Goal: Task Accomplishment & Management: Manage account settings

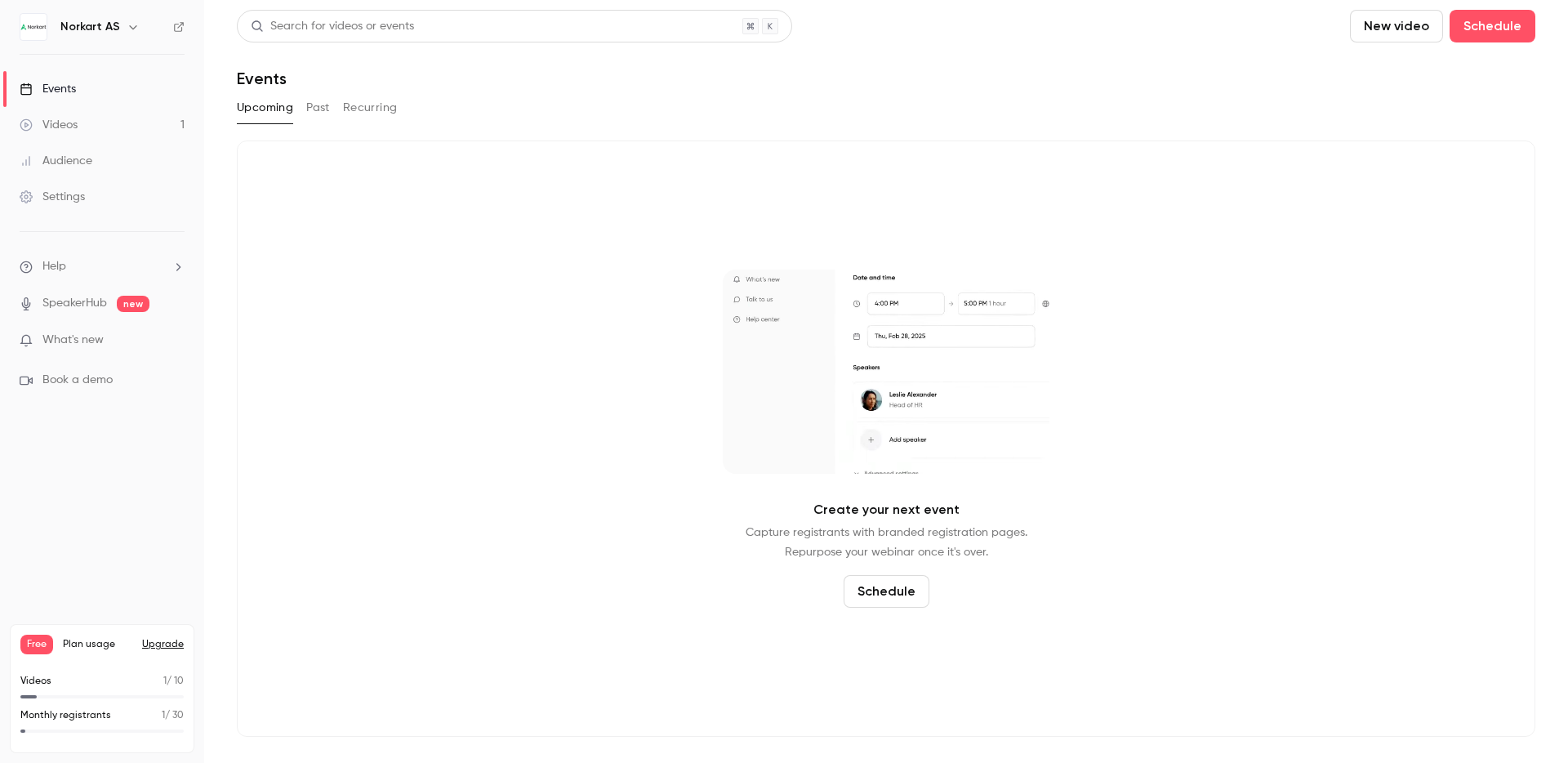
click at [78, 119] on link "Videos 1" at bounding box center [102, 124] width 204 height 36
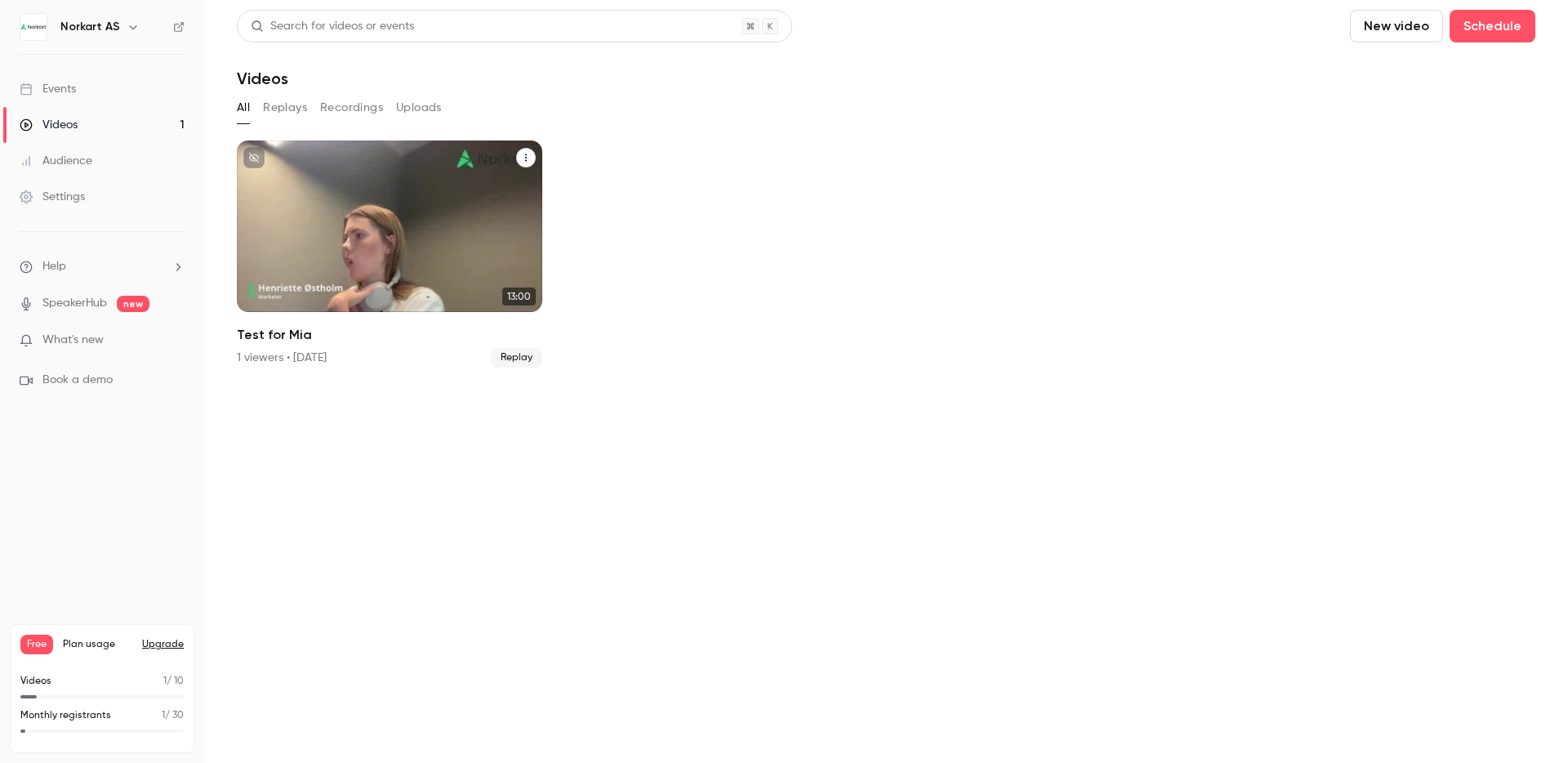
click at [413, 262] on div "Test for Mia" at bounding box center [389, 226] width 306 height 172
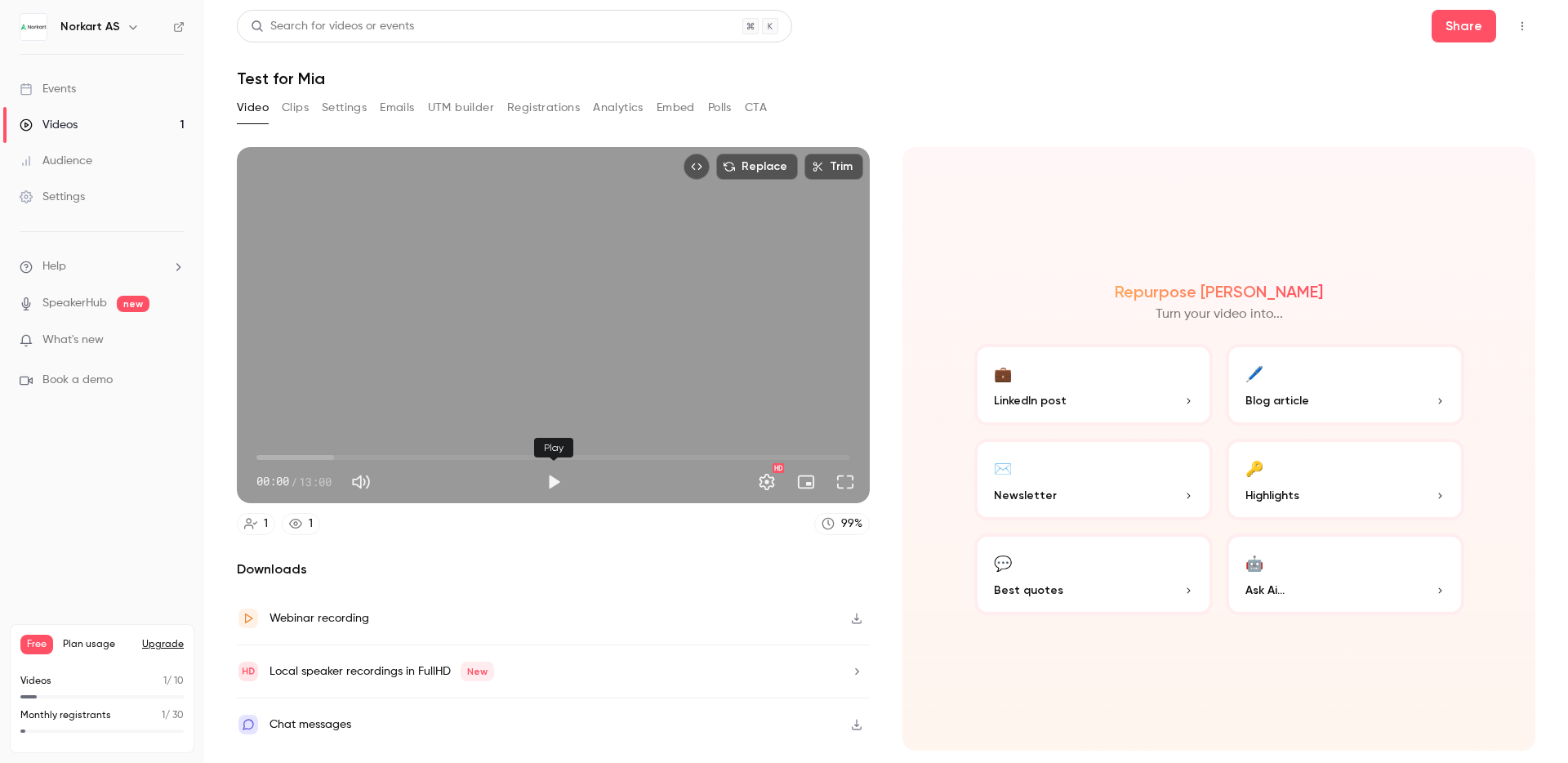
click at [554, 486] on button "Play" at bounding box center [554, 482] width 33 height 33
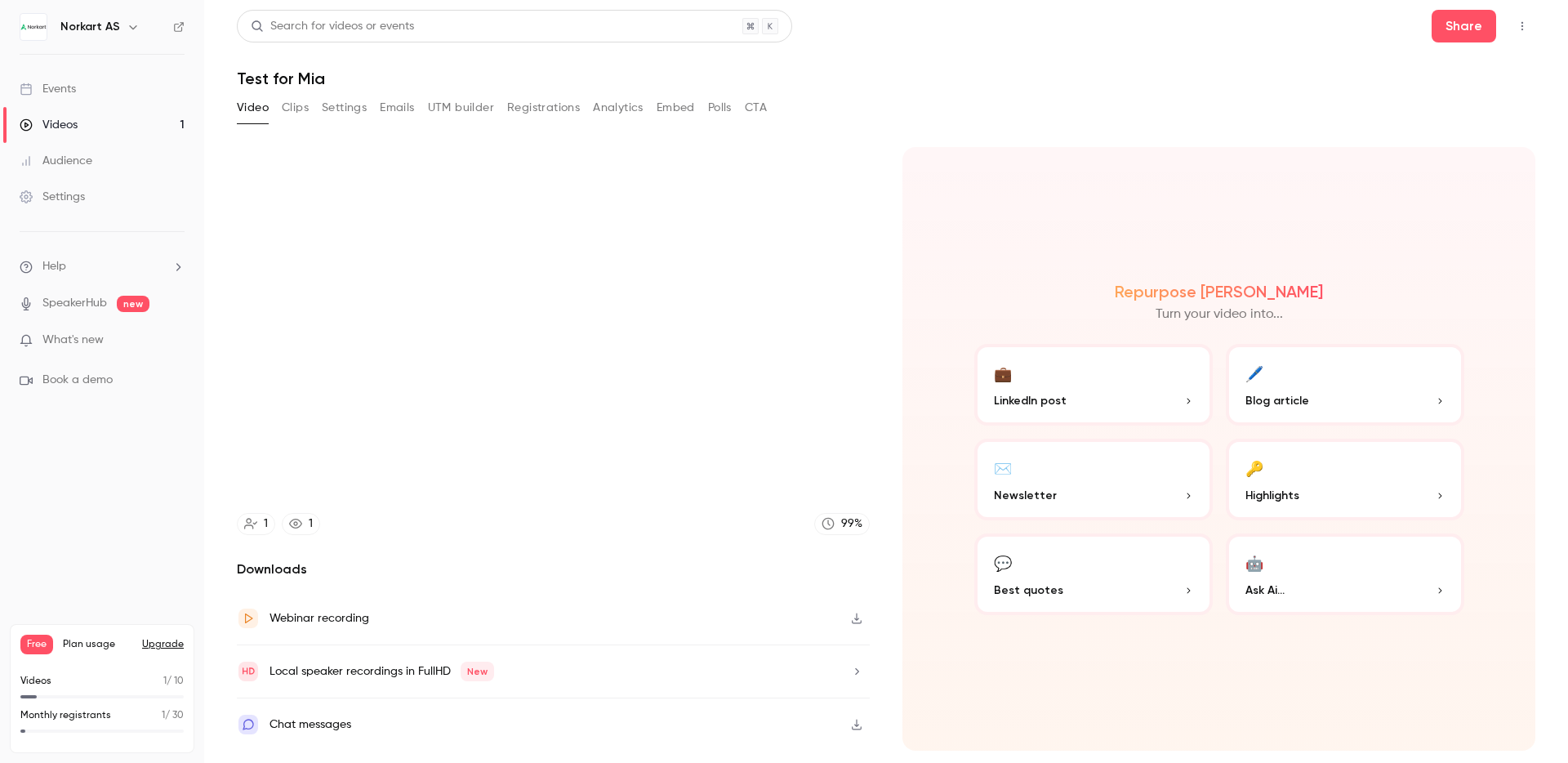
click at [1286, 577] on button "🤖 Ask Ai..." at bounding box center [1344, 573] width 238 height 81
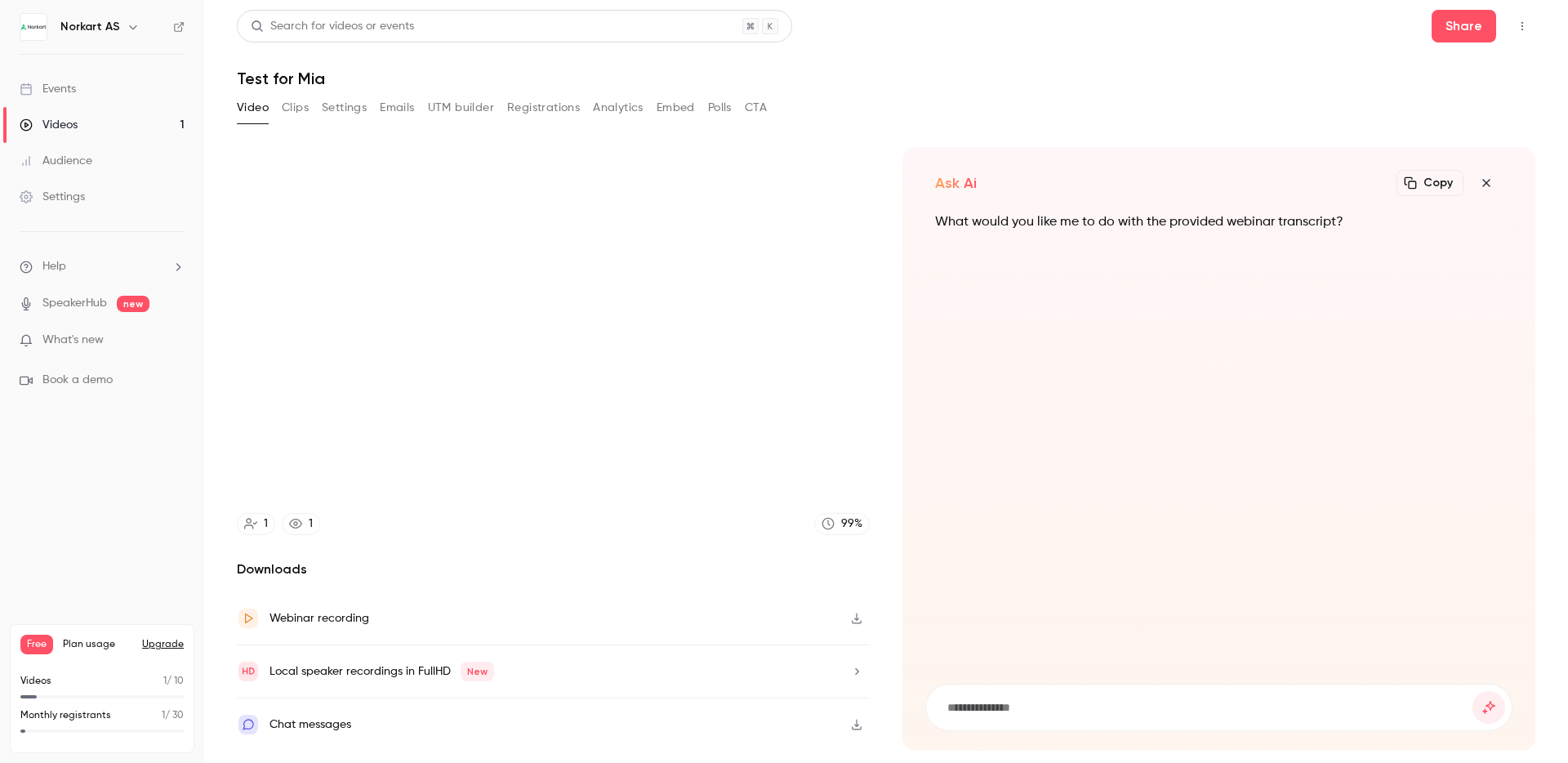
click at [1490, 184] on icon "button" at bounding box center [1485, 183] width 19 height 13
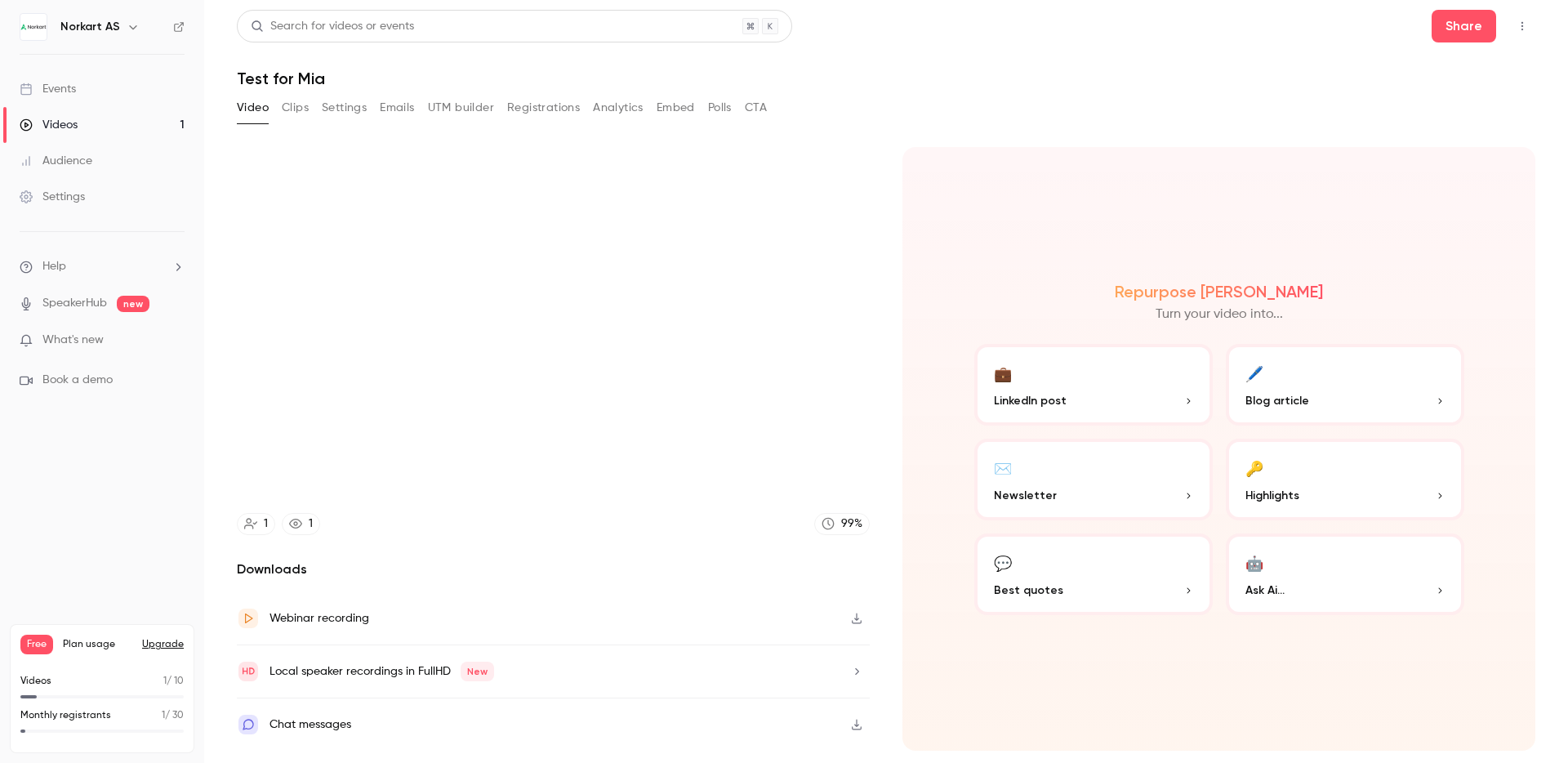
type input "****"
click at [675, 104] on button "Embed" at bounding box center [675, 108] width 38 height 26
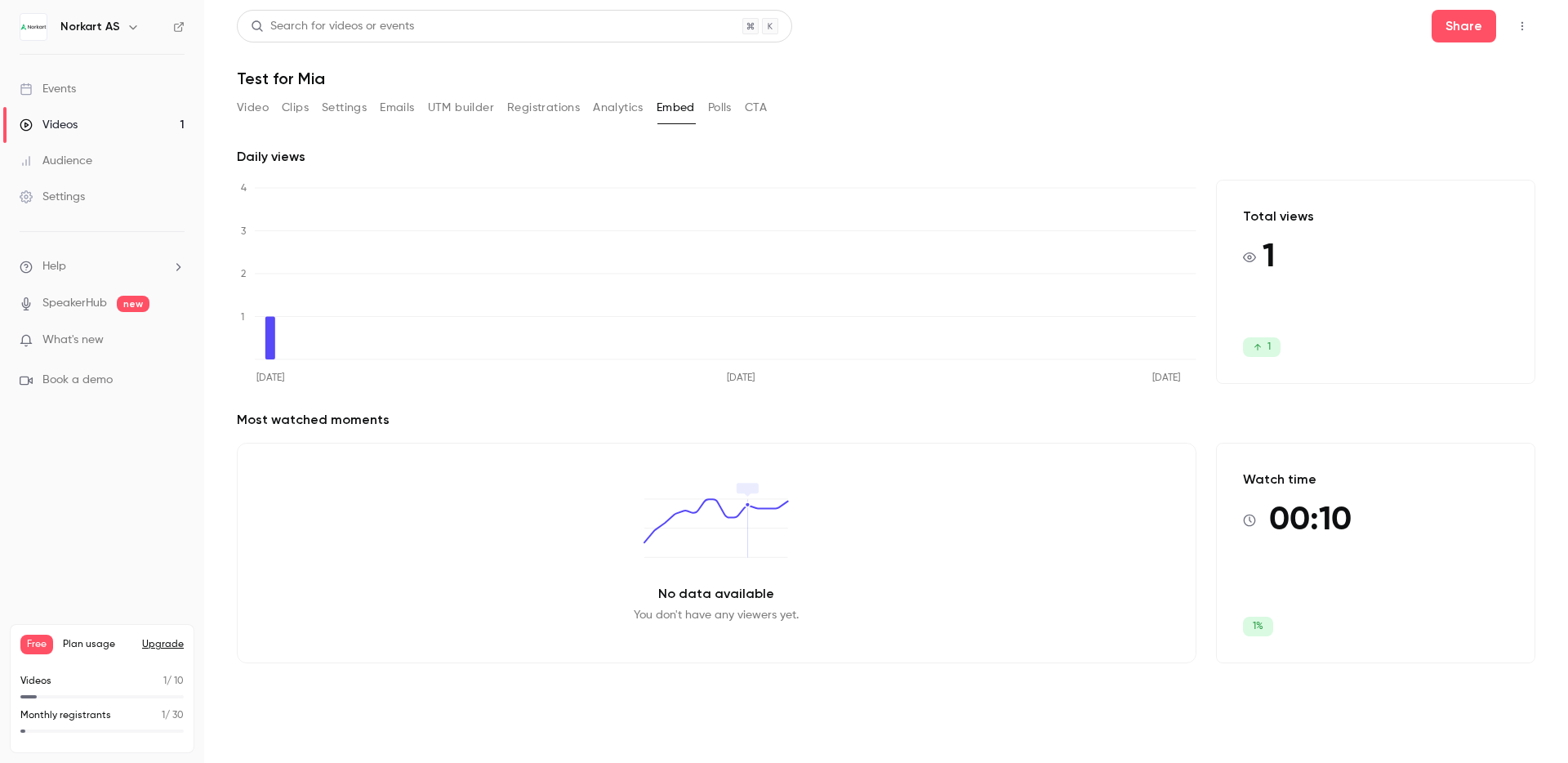
click at [252, 110] on button "Video" at bounding box center [252, 108] width 32 height 26
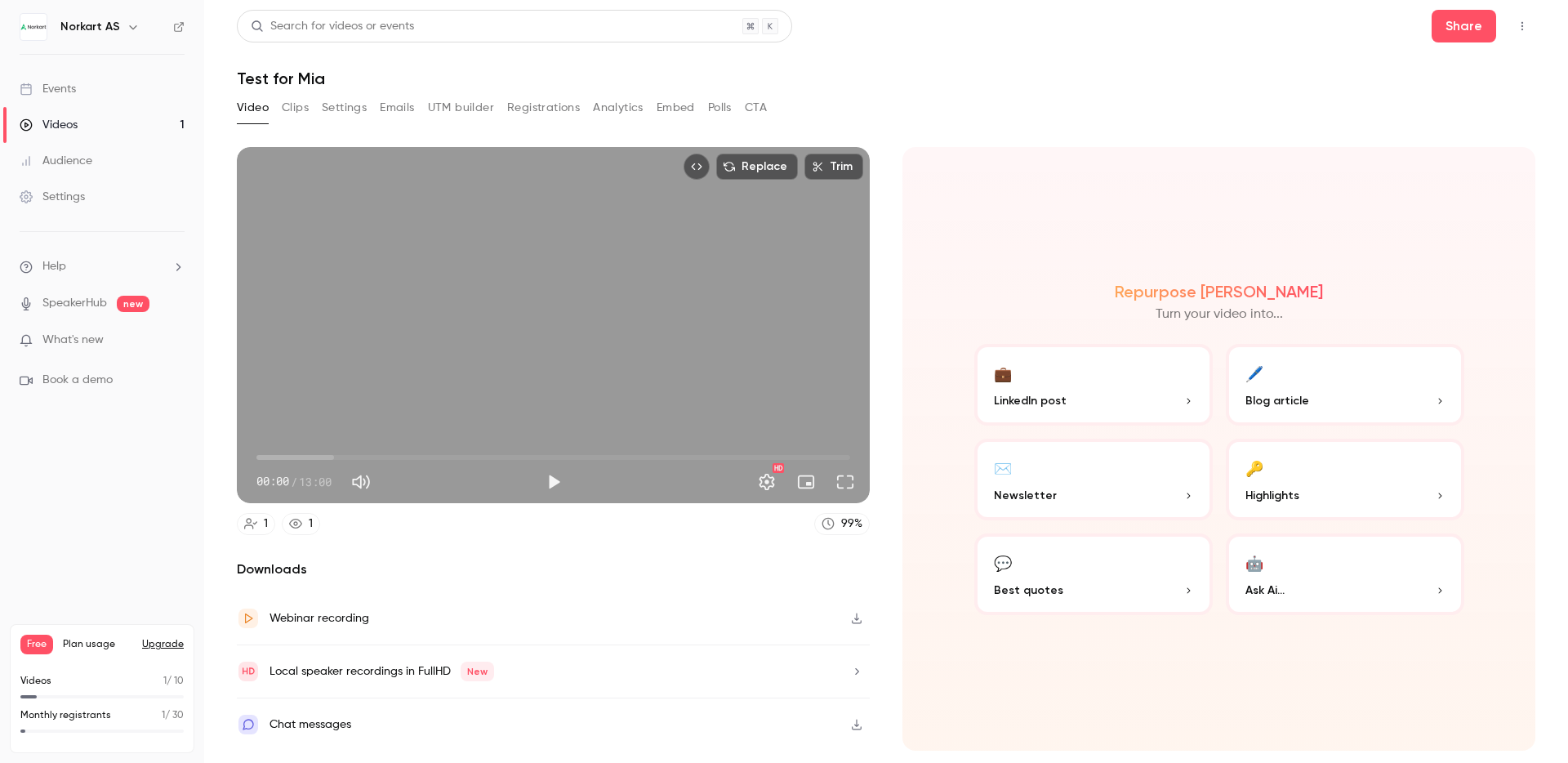
click at [347, 109] on button "Settings" at bounding box center [343, 108] width 45 height 26
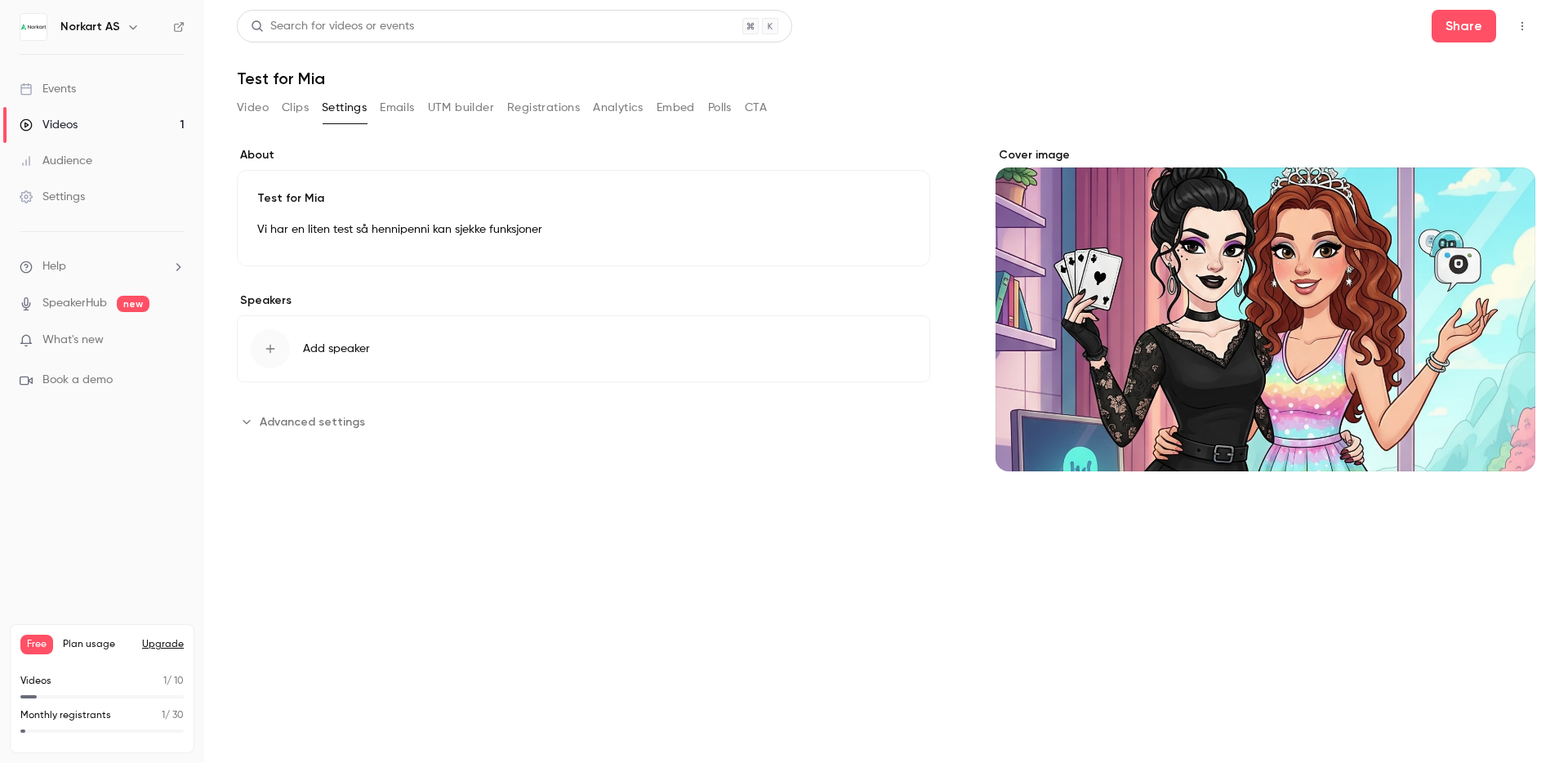
click at [253, 113] on button "Video" at bounding box center [252, 108] width 32 height 26
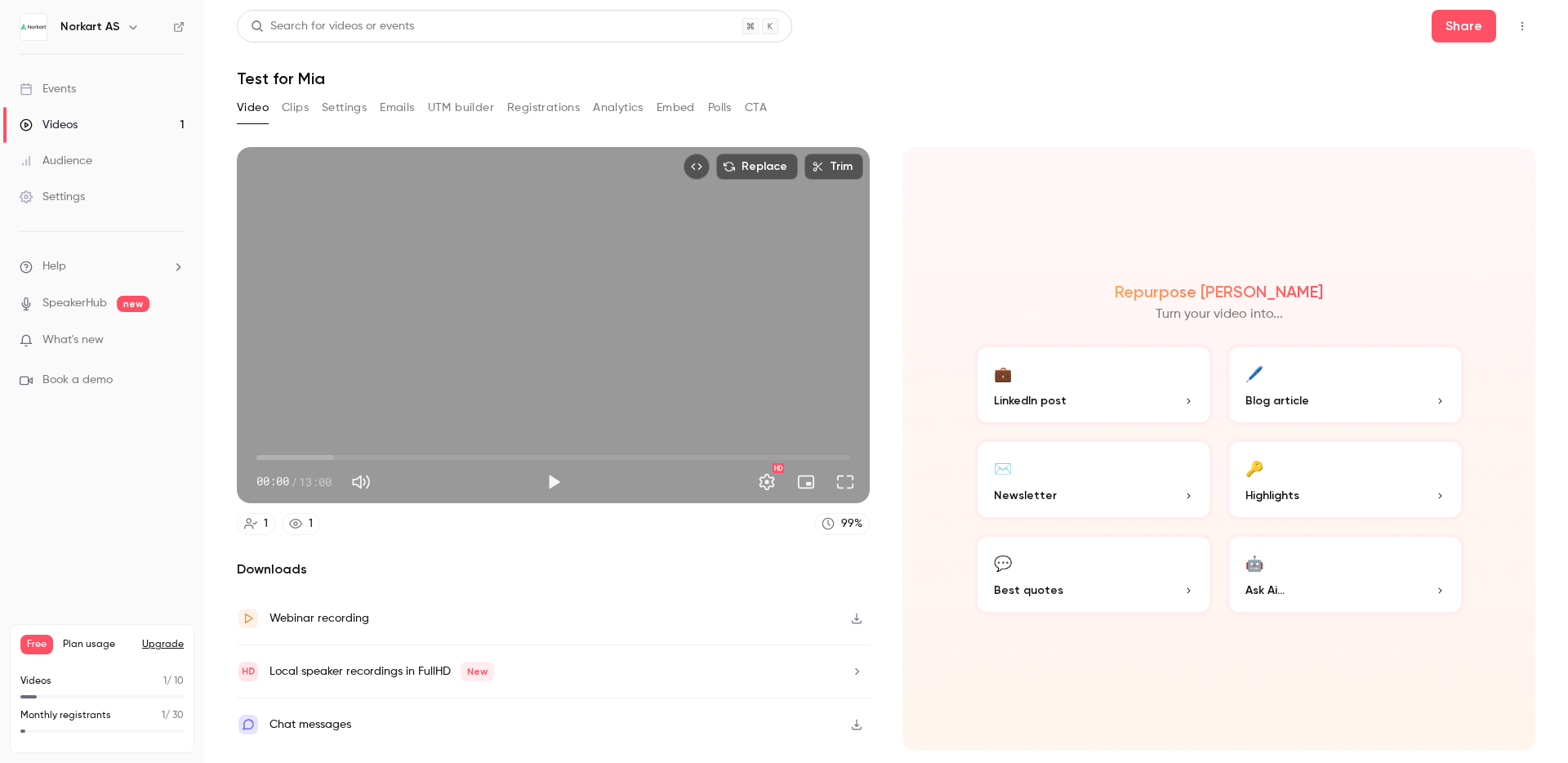
click at [838, 170] on button "Trim" at bounding box center [833, 166] width 58 height 26
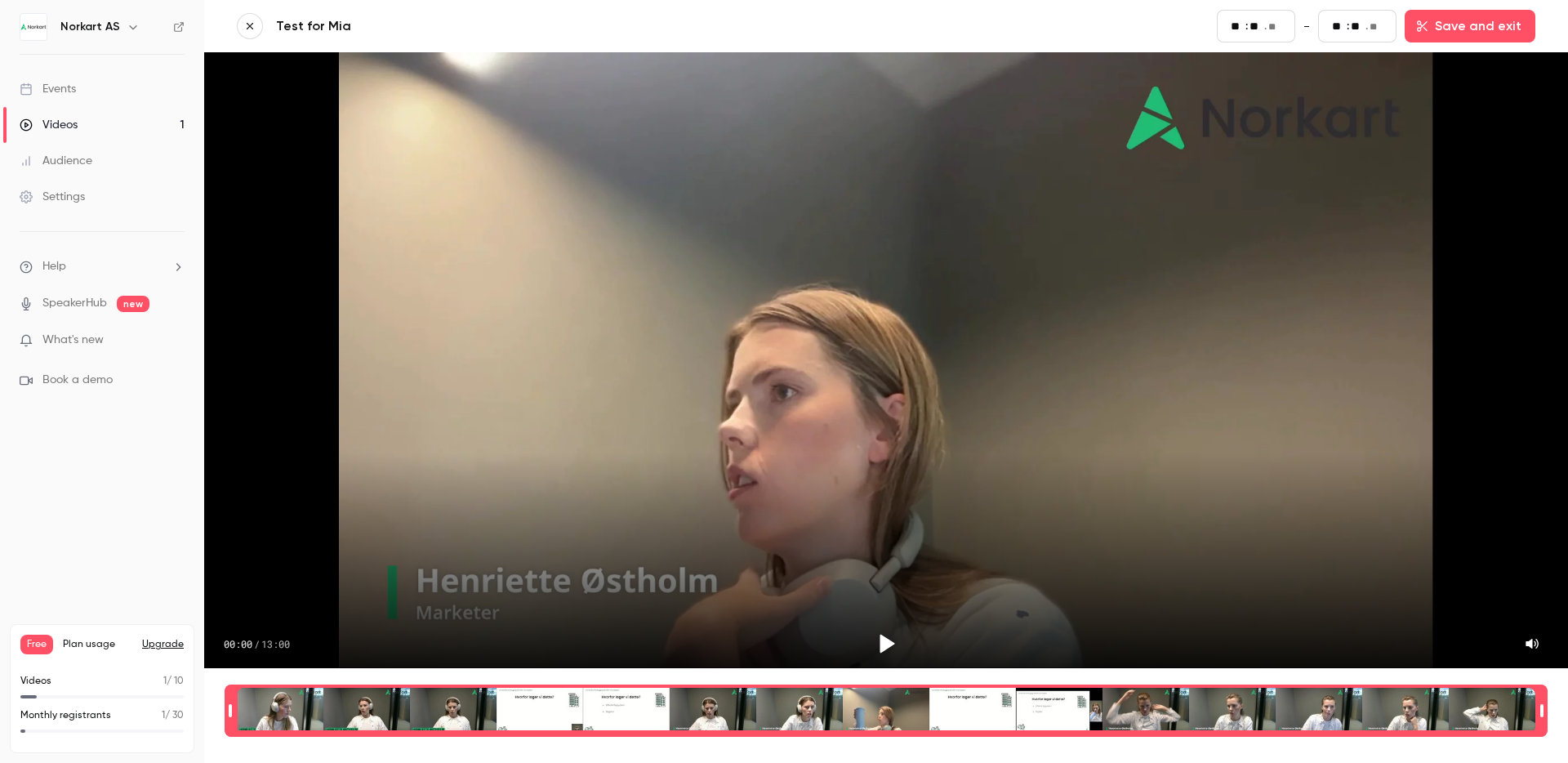
click at [103, 339] on span "What's new" at bounding box center [73, 340] width 61 height 17
click at [142, 255] on div at bounding box center [784, 382] width 1568 height 763
click at [142, 264] on li "Help" at bounding box center [101, 267] width 165 height 17
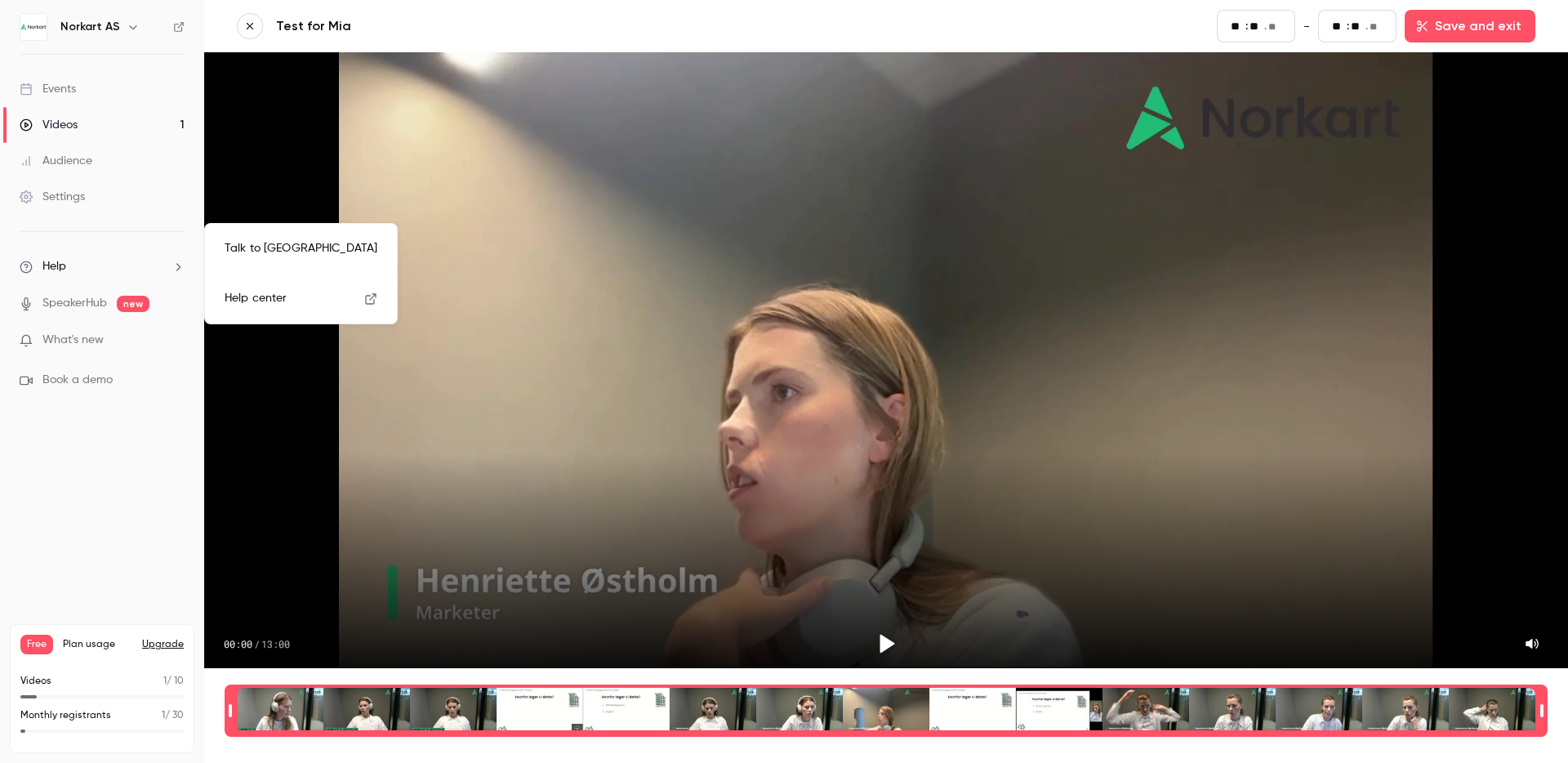
click at [262, 296] on span "Help center" at bounding box center [256, 298] width 62 height 17
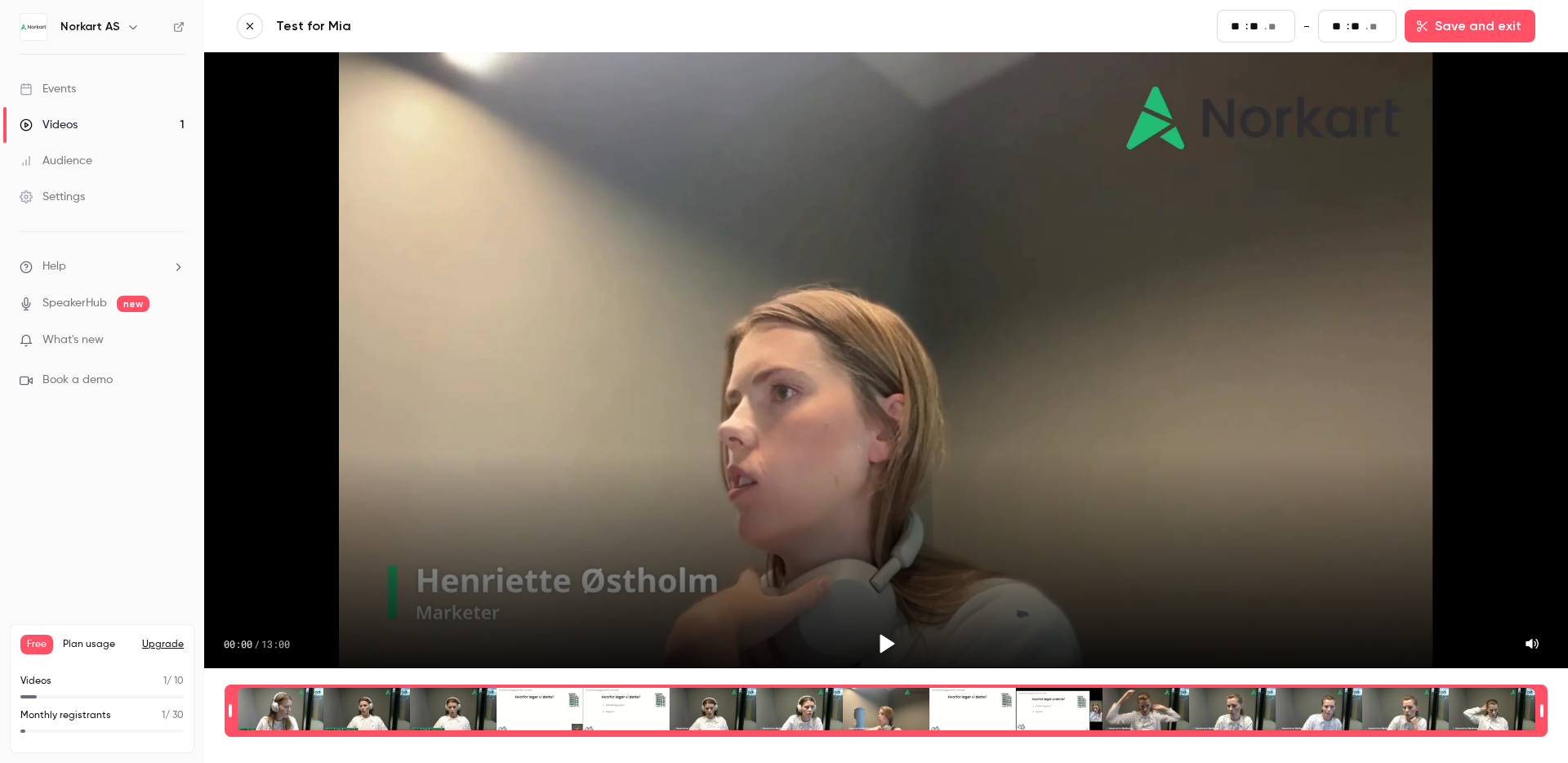
click at [67, 84] on div "Events" at bounding box center [47, 89] width 57 height 16
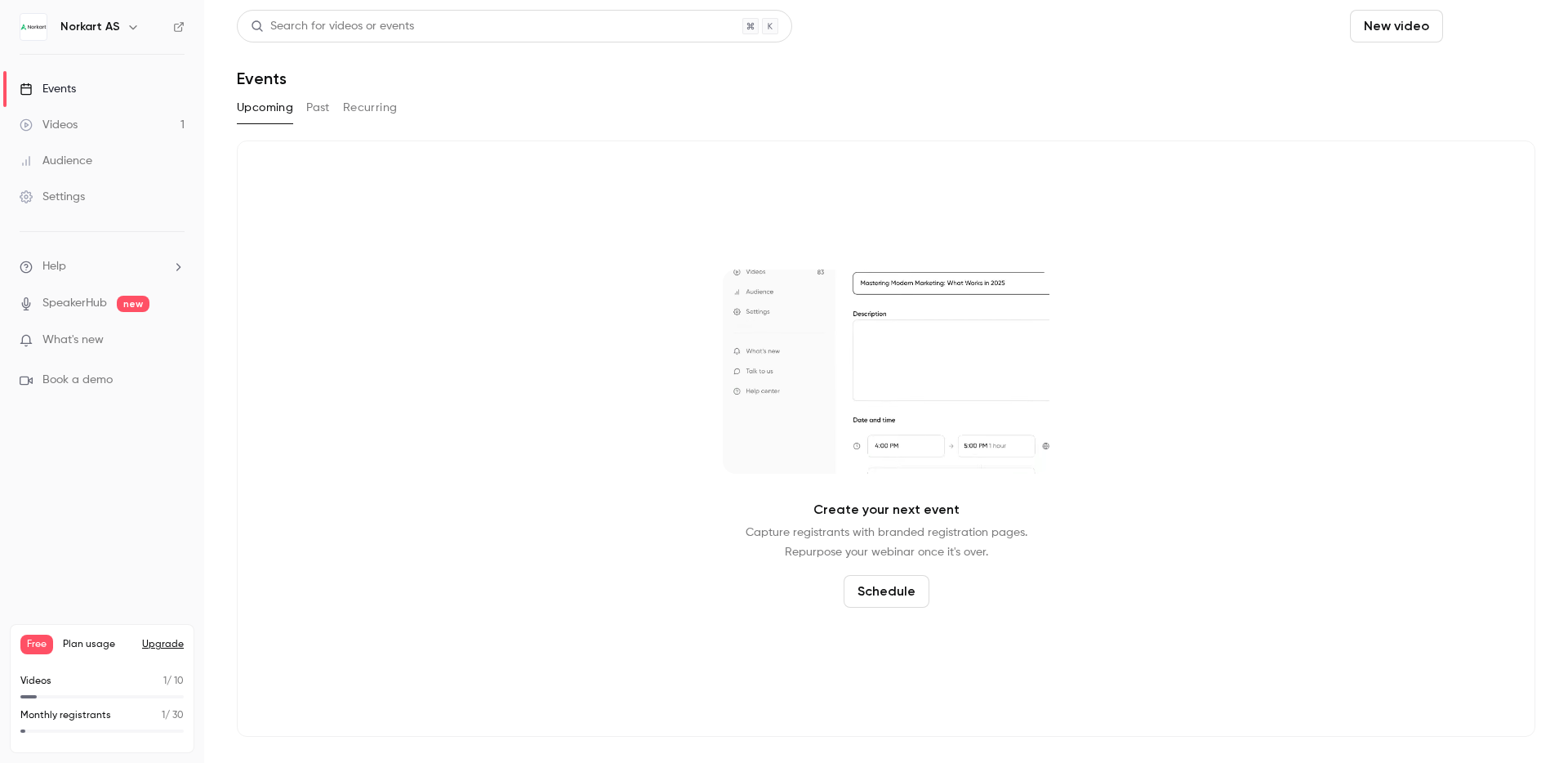
click at [1486, 22] on button "Schedule" at bounding box center [1492, 26] width 86 height 33
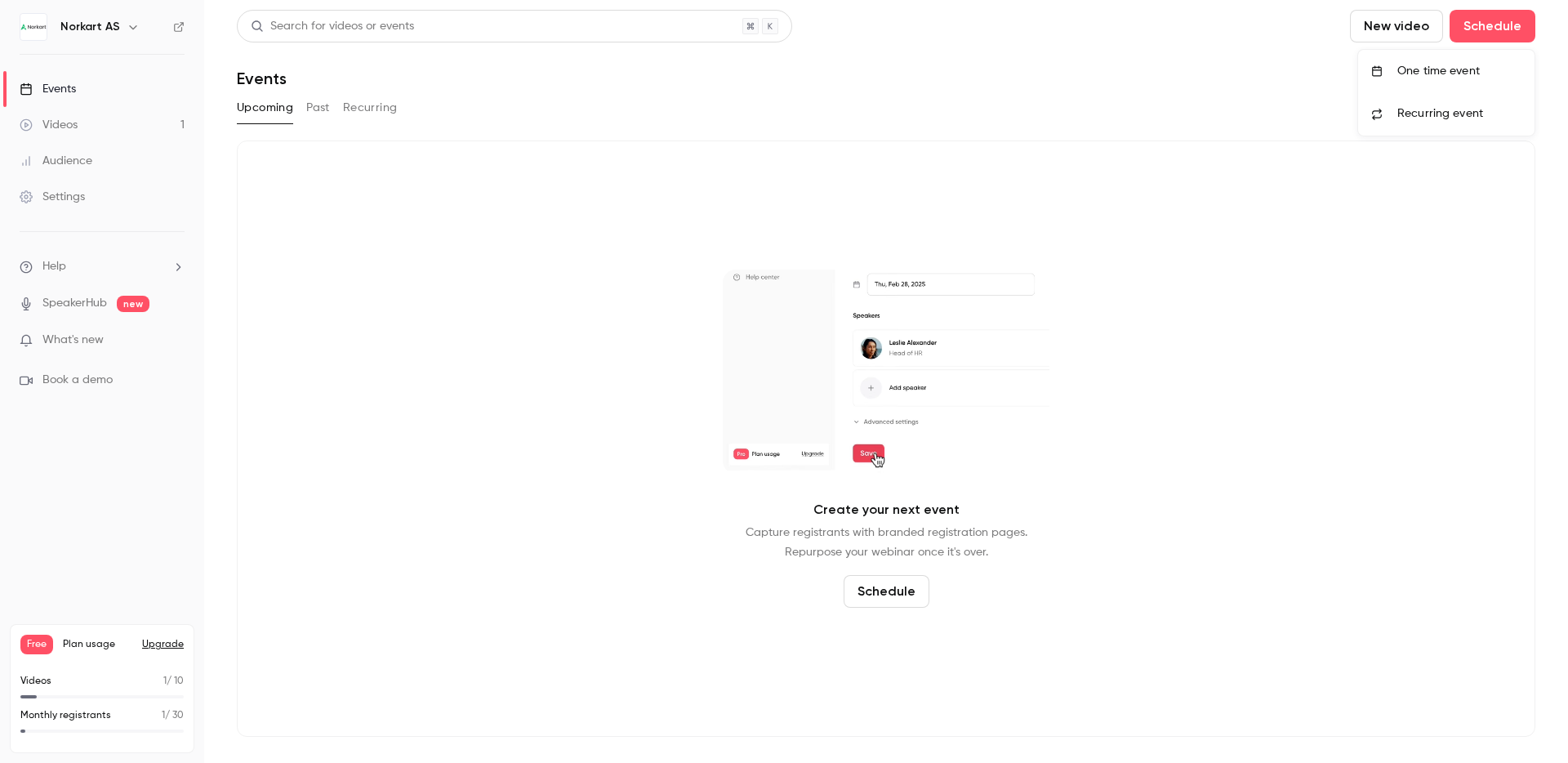
click at [1434, 78] on div "One time event" at bounding box center [1459, 71] width 124 height 16
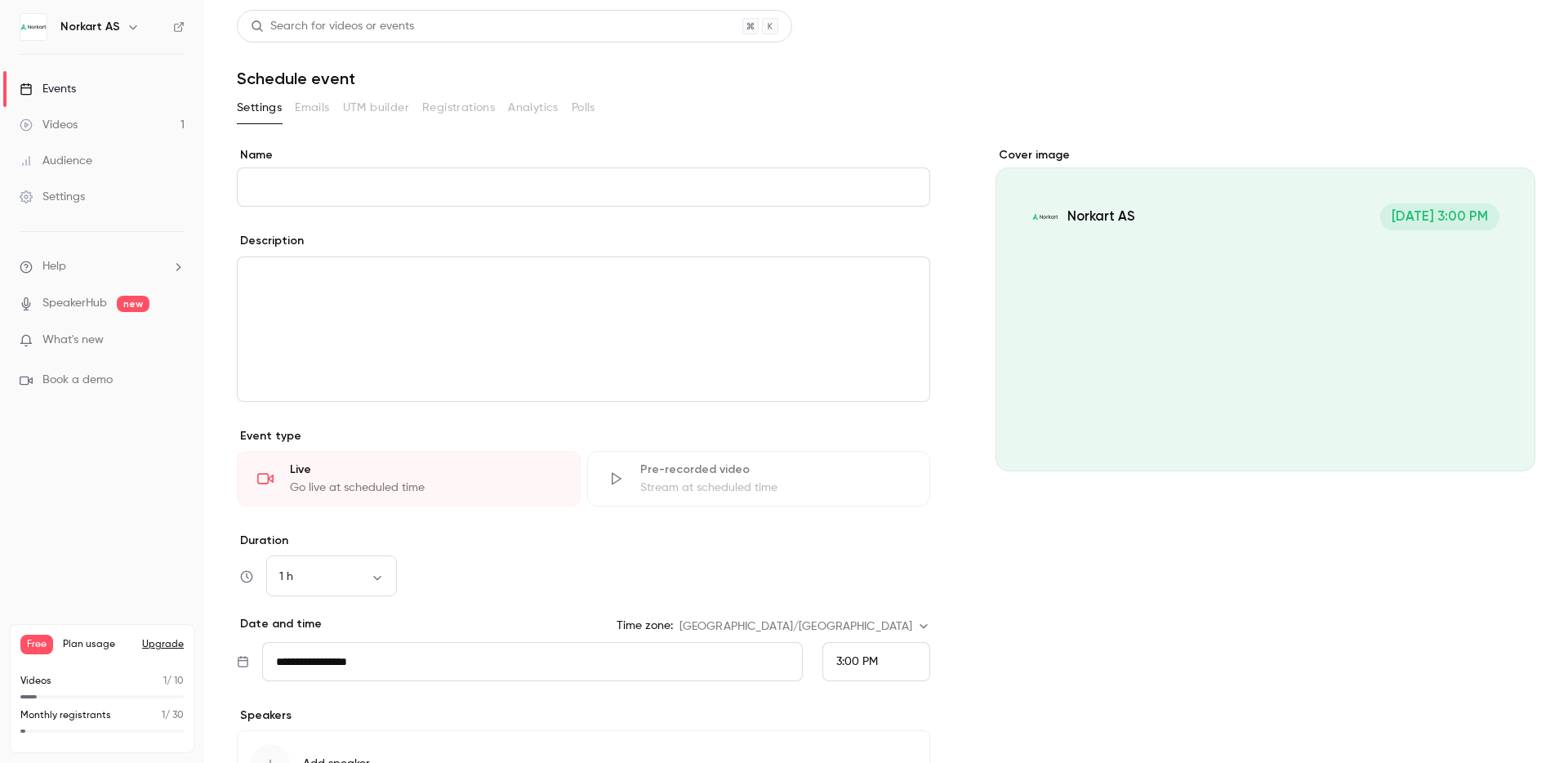
click at [128, 33] on icon "button" at bounding box center [133, 26] width 13 height 13
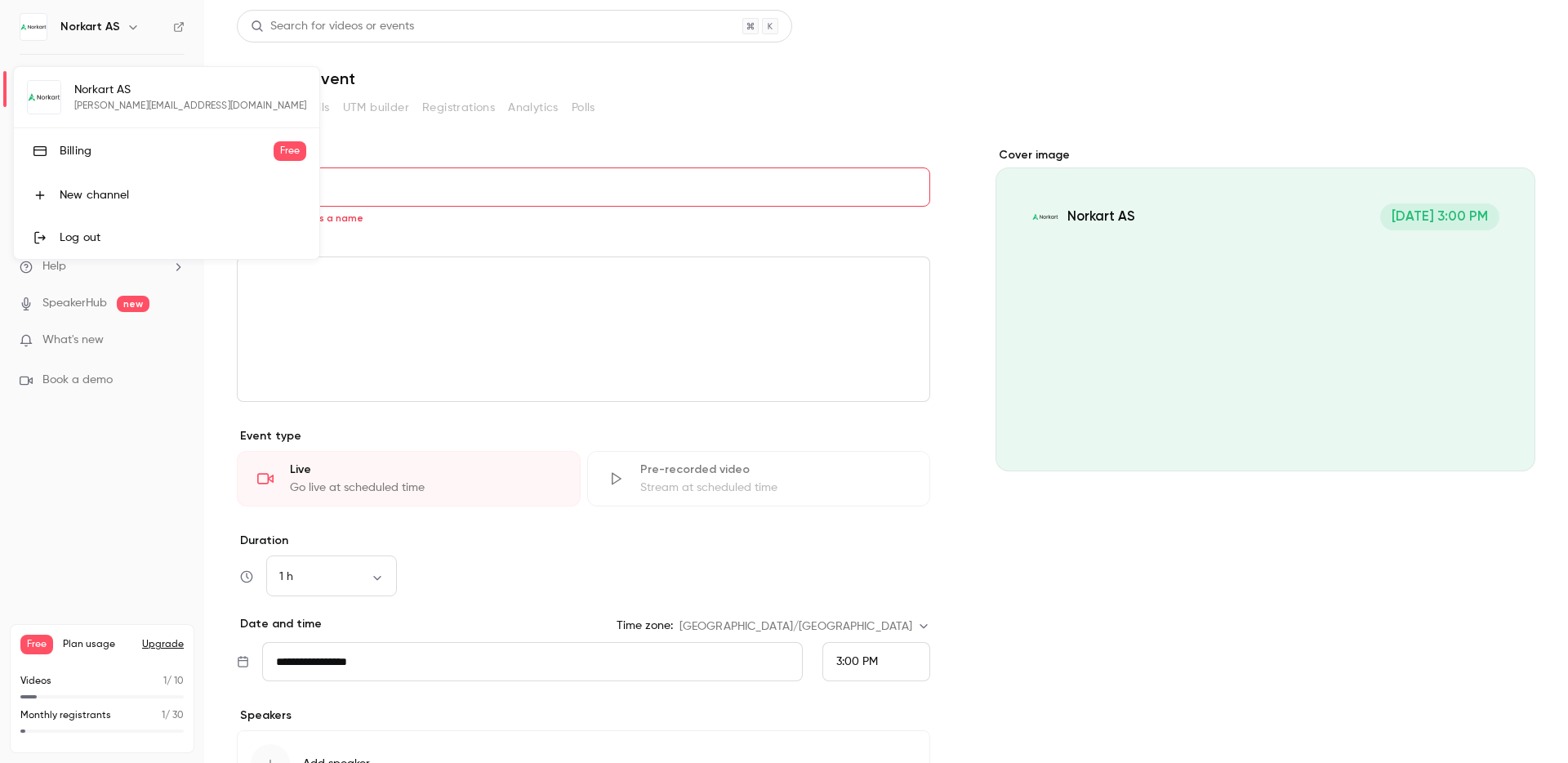
click at [389, 234] on div at bounding box center [784, 382] width 1568 height 763
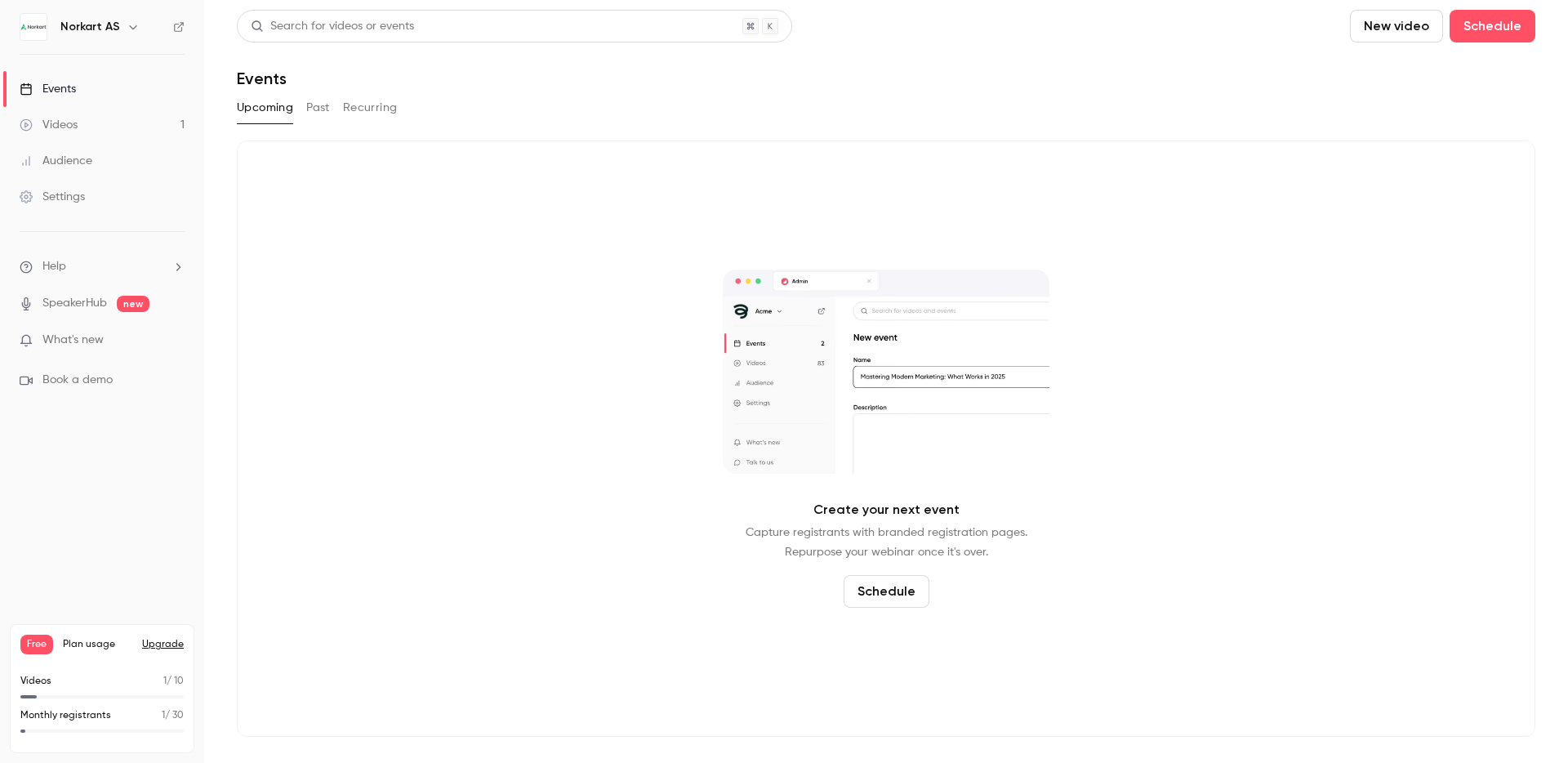
click at [72, 196] on div "Settings" at bounding box center [52, 197] width 66 height 16
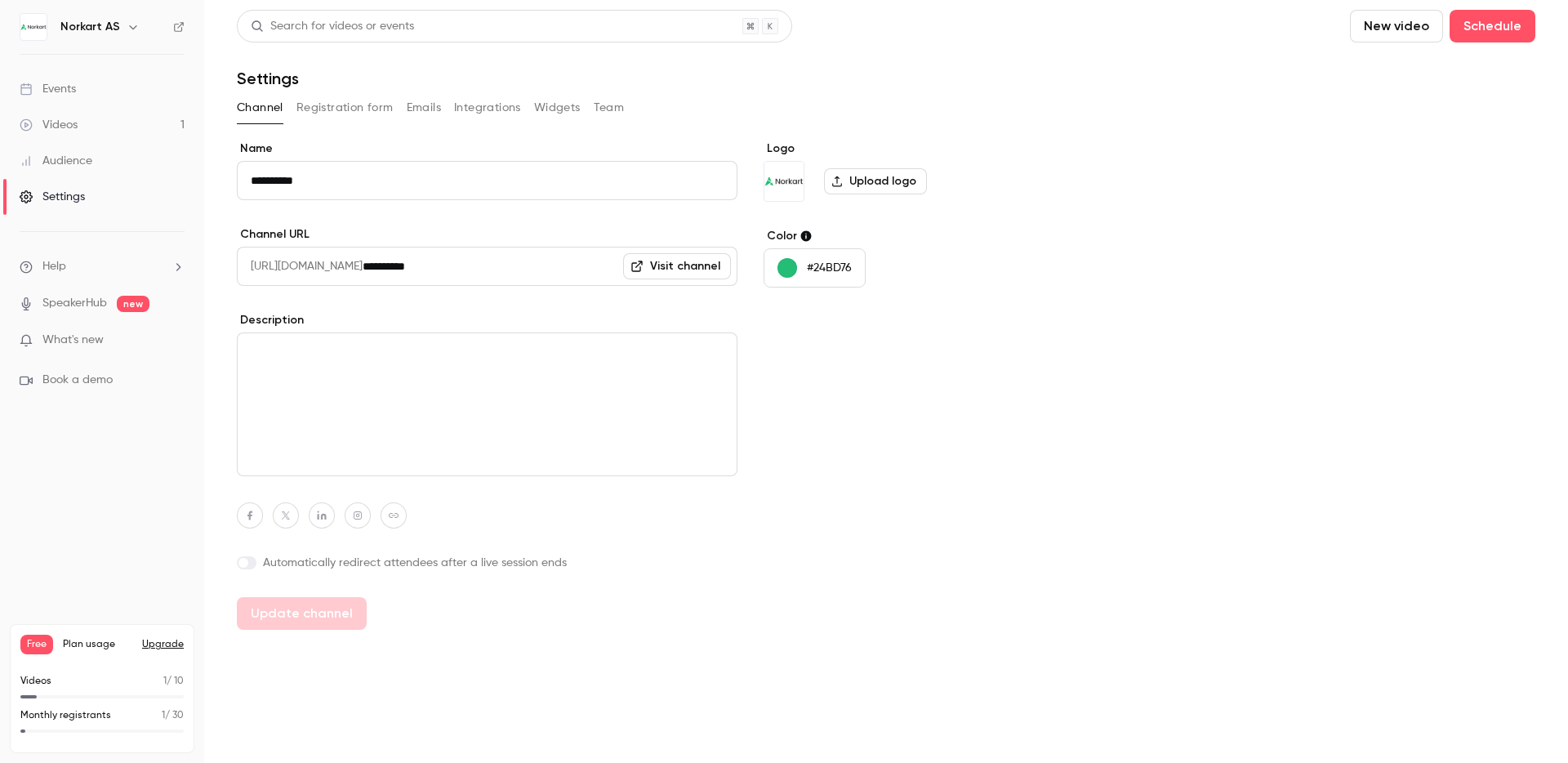
click at [414, 106] on button "Emails" at bounding box center [424, 108] width 35 height 26
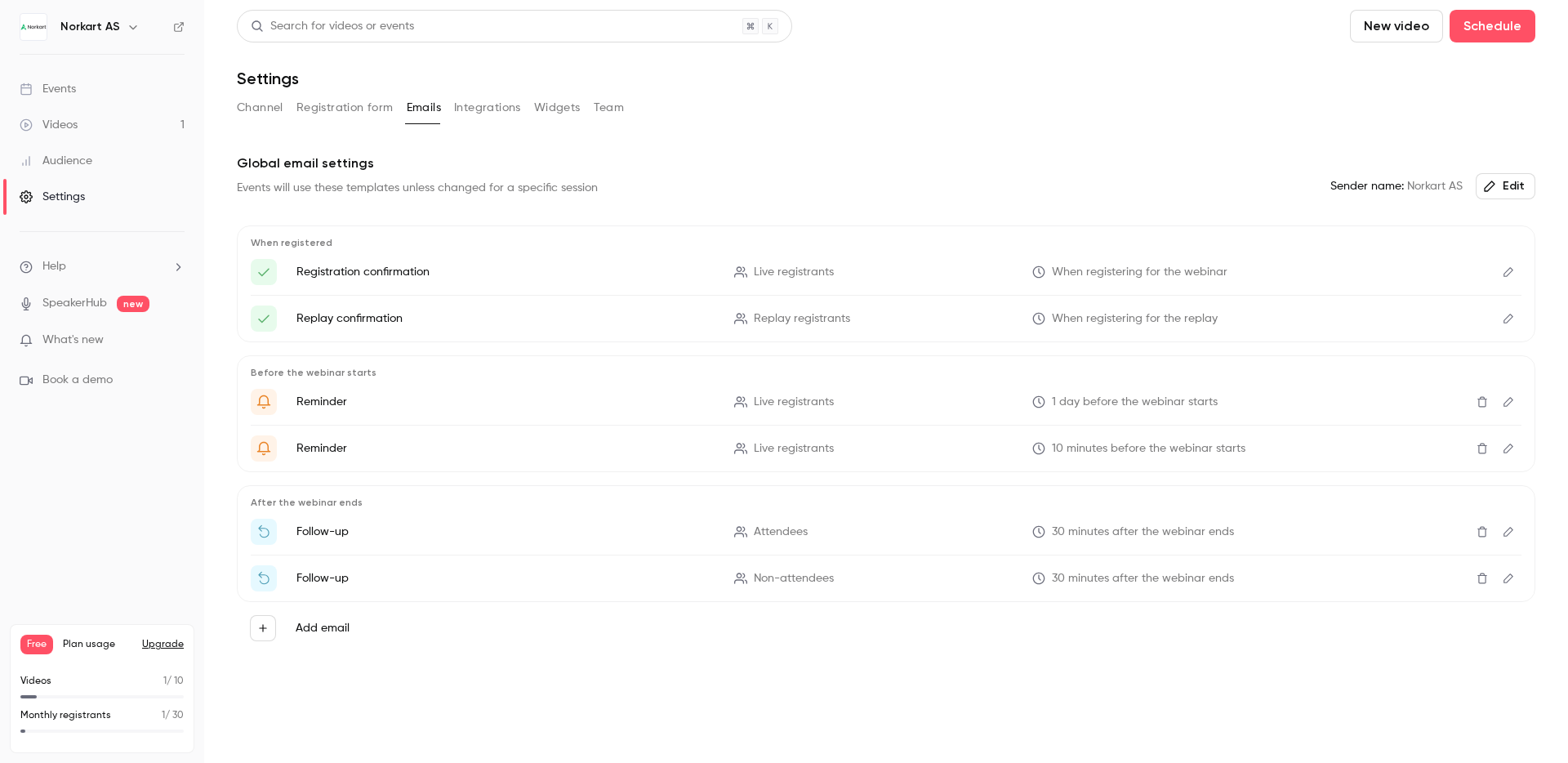
click at [470, 106] on button "Integrations" at bounding box center [486, 108] width 67 height 26
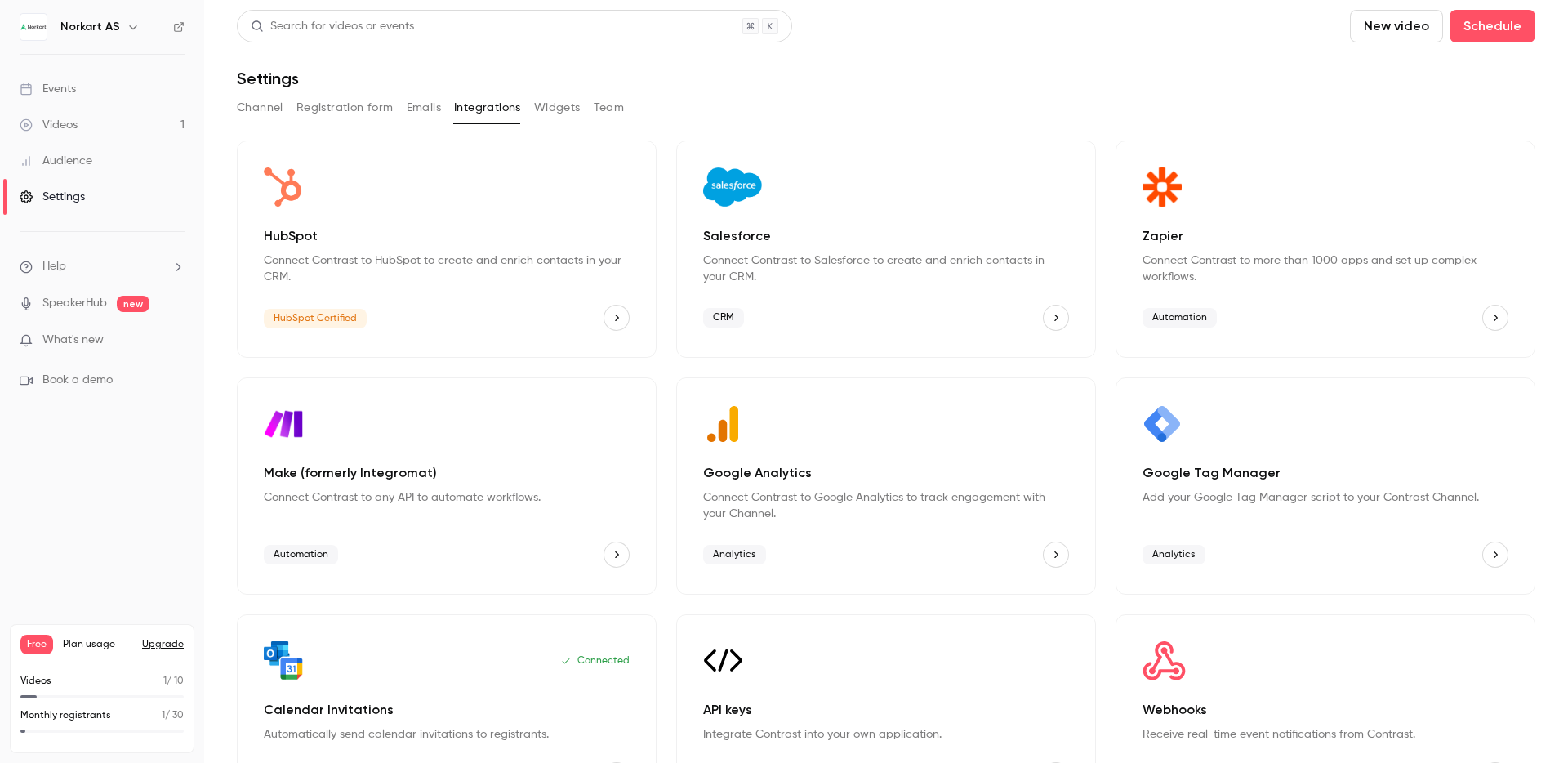
click at [530, 110] on div "Channel Registration form Emails Integrations Widgets Team" at bounding box center [885, 108] width 1298 height 26
click at [546, 110] on button "Widgets" at bounding box center [557, 108] width 47 height 26
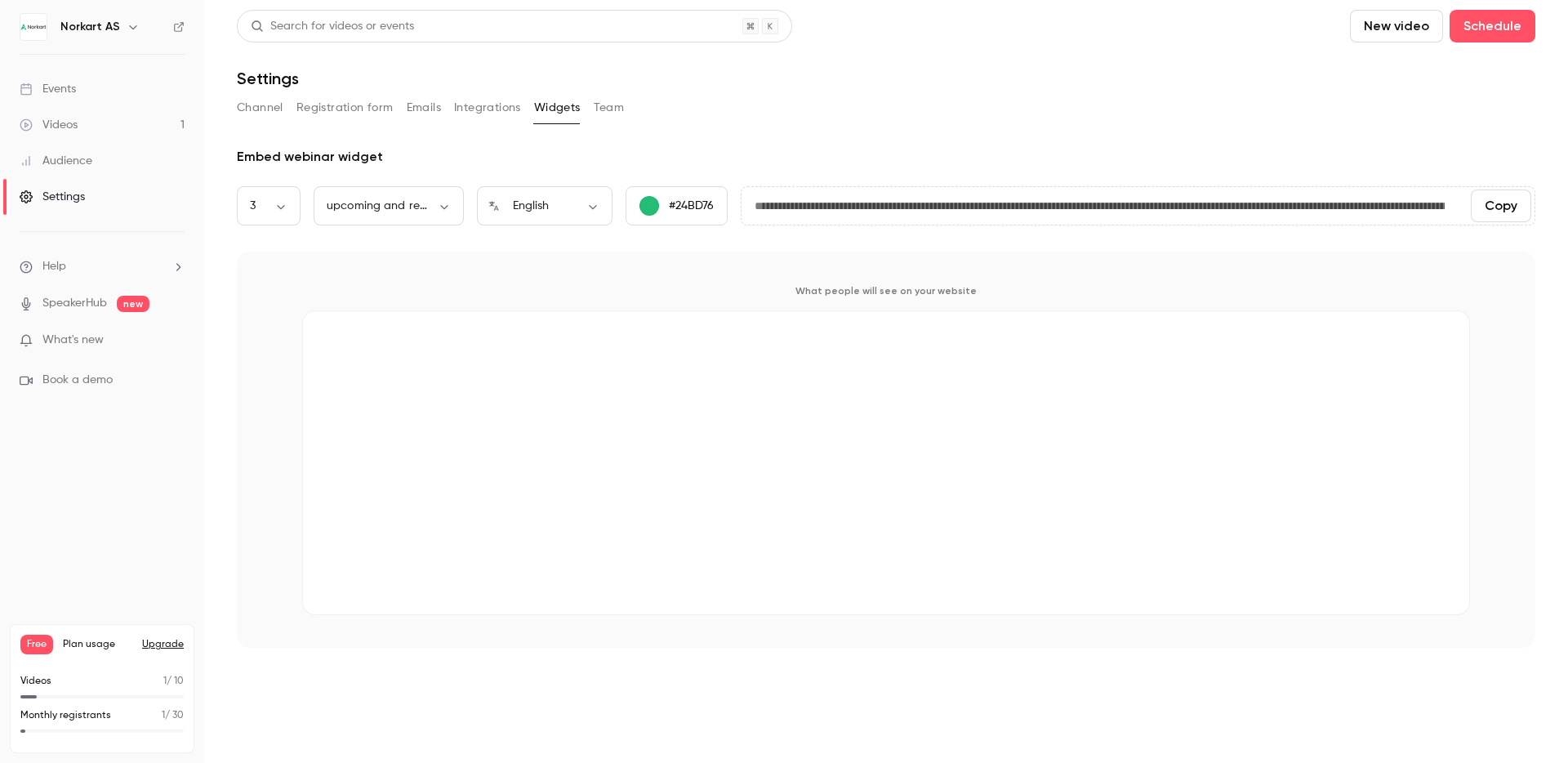
click at [618, 114] on button "Team" at bounding box center [609, 108] width 31 height 26
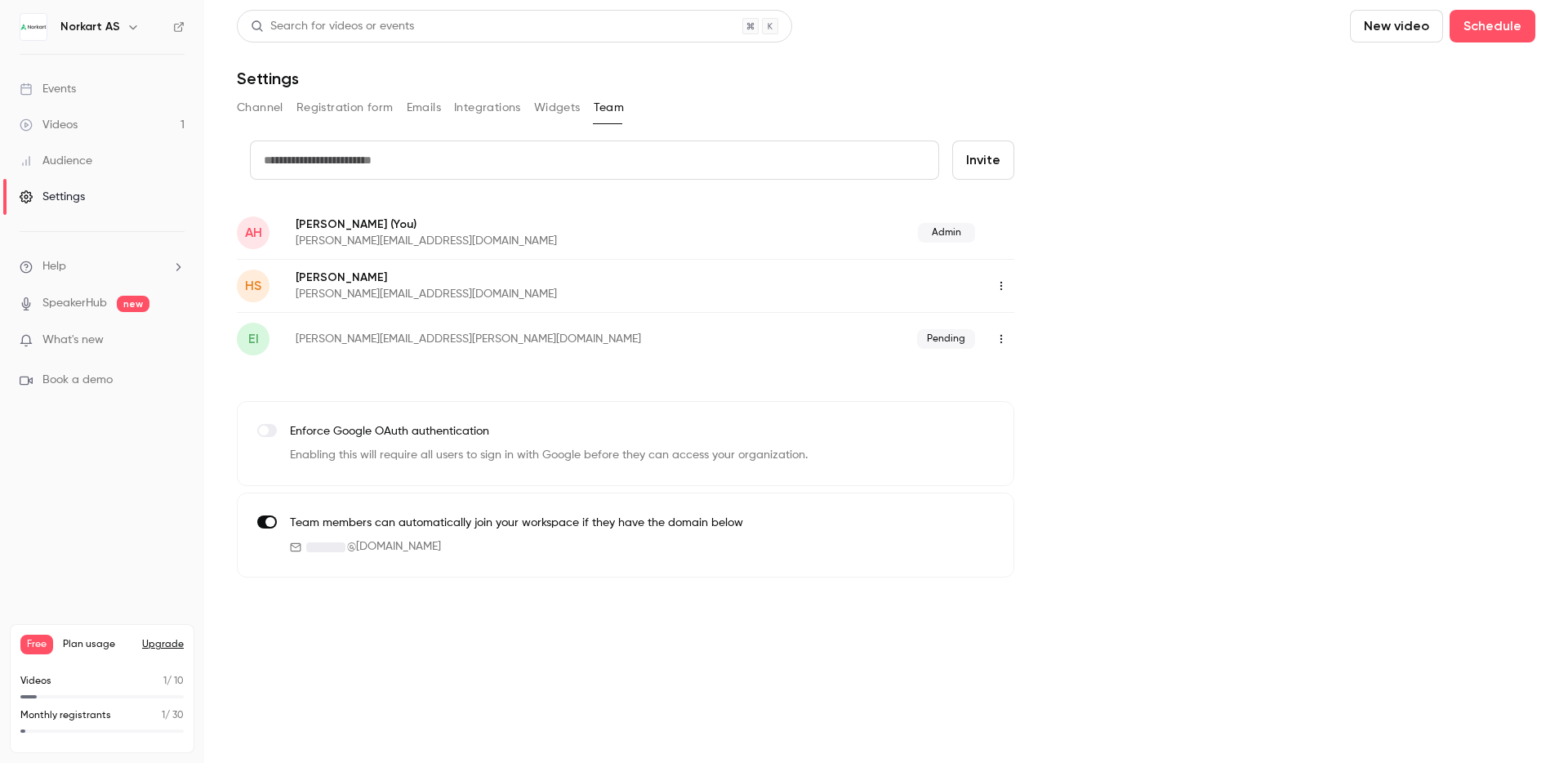
click at [996, 158] on button "Invite" at bounding box center [983, 160] width 62 height 39
click at [758, 166] on input "text" at bounding box center [594, 160] width 689 height 39
type input "*"
